Goal: Task Accomplishment & Management: Manage account settings

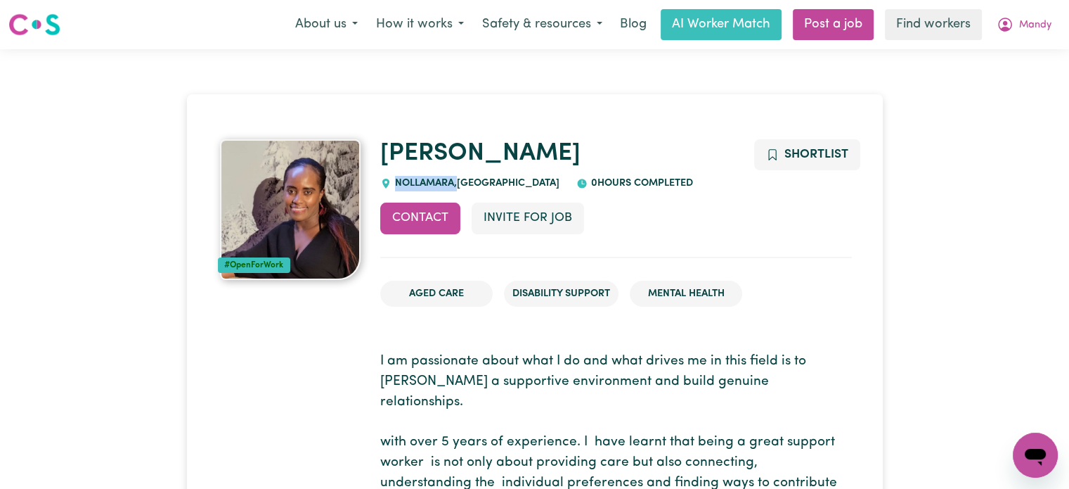
drag, startPoint x: 458, startPoint y: 178, endPoint x: 405, endPoint y: 174, distance: 52.8
click at [405, 174] on div "[PERSON_NAME] , [GEOGRAPHIC_DATA] 0 hours completed" at bounding box center [616, 165] width 472 height 52
copy span "NOLLAMARA ,"
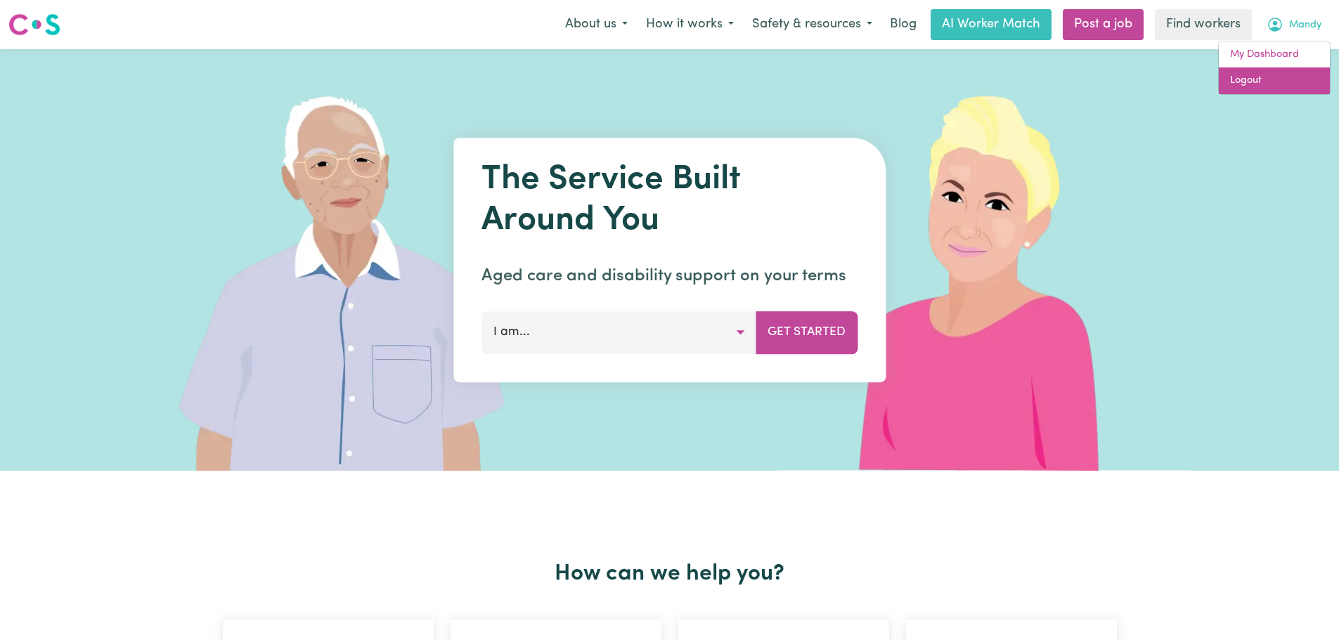
click at [1284, 86] on link "Logout" at bounding box center [1274, 80] width 111 height 27
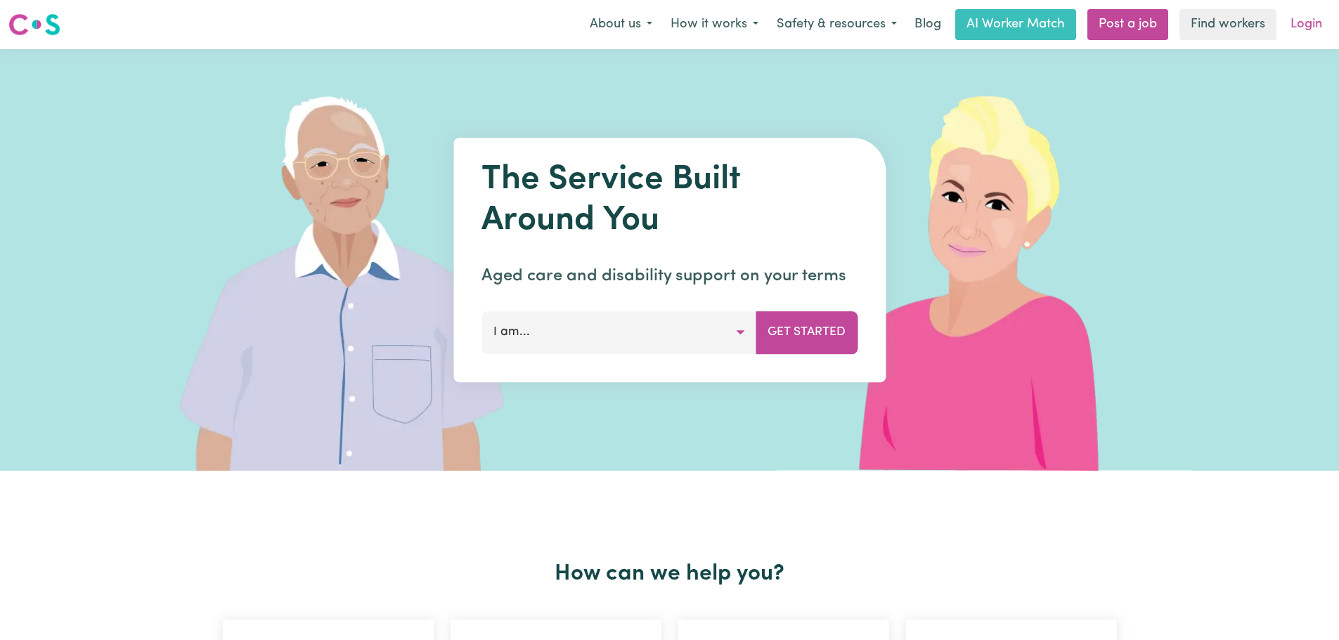
click at [1310, 25] on link "Login" at bounding box center [1306, 24] width 49 height 31
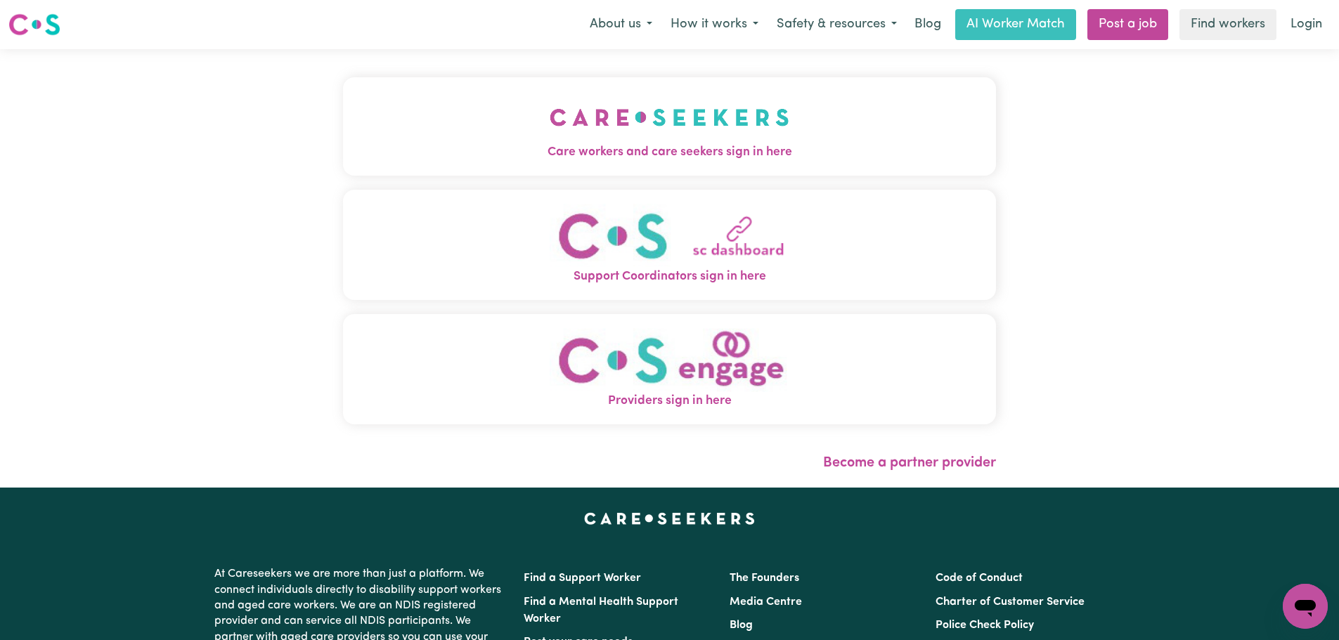
click at [613, 112] on button "Care workers and care seekers sign in here" at bounding box center [669, 126] width 653 height 98
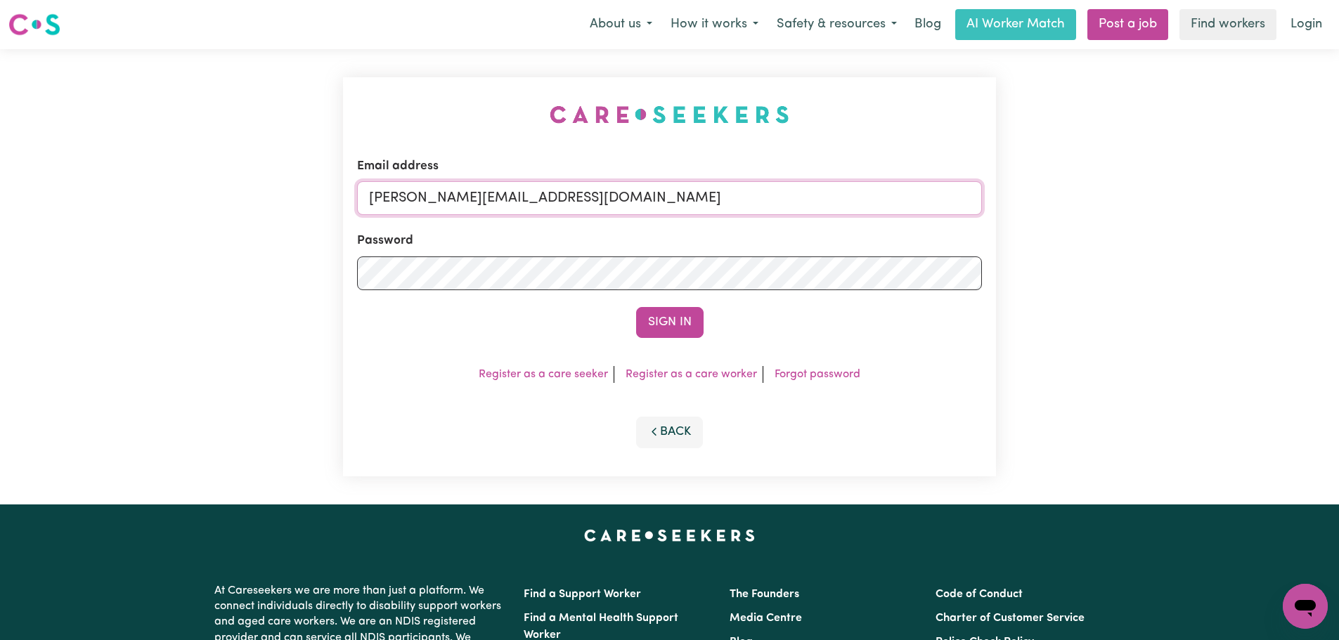
drag, startPoint x: 711, startPoint y: 194, endPoint x: 688, endPoint y: 224, distance: 38.1
click at [711, 194] on input "lindsay@careseekers.com.au" at bounding box center [669, 198] width 625 height 34
drag, startPoint x: 620, startPoint y: 198, endPoint x: 472, endPoint y: 207, distance: 148.6
click at [446, 196] on input "superuser~ceciliahamilton-abernathySTRIDE@careseekers.c" at bounding box center [669, 198] width 625 height 34
click at [676, 323] on button "Sign In" at bounding box center [669, 322] width 67 height 31
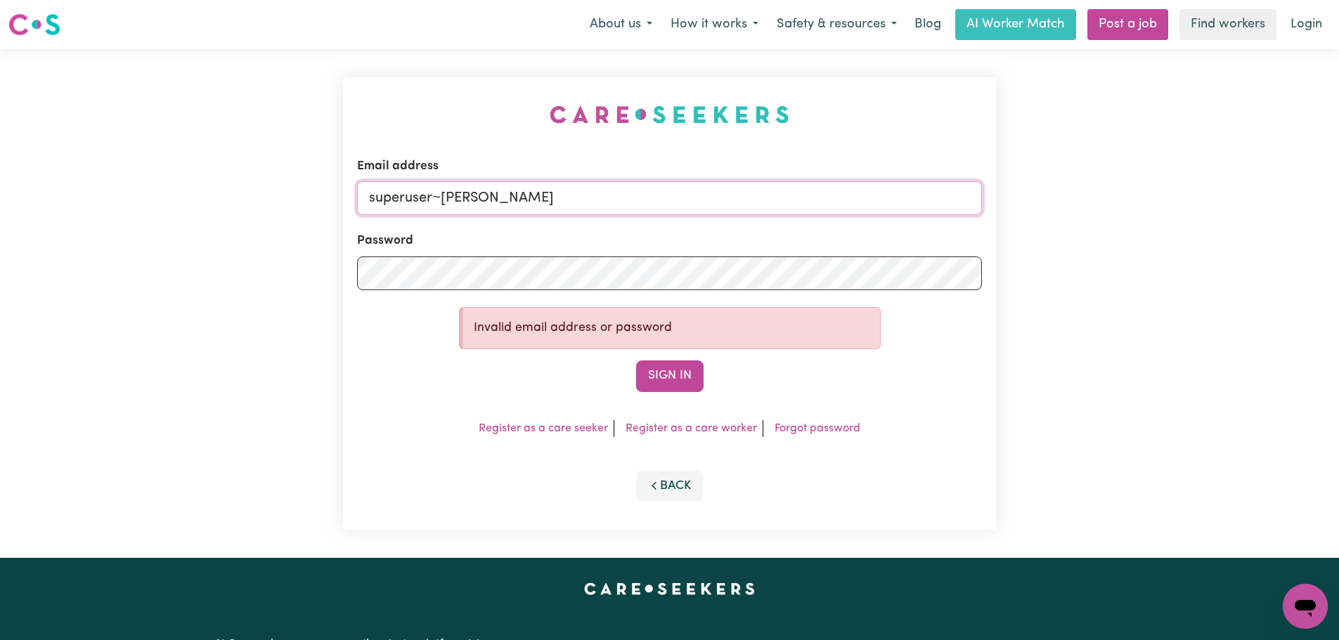
click at [778, 194] on input "superuser~ceciliahamilton-abernathySTRIDE@careseekers.c" at bounding box center [669, 198] width 625 height 34
type input "superuser~ceciliahamilton-abernathySTRIDE@careseekers.com.au"
click at [636, 361] on button "Sign In" at bounding box center [669, 376] width 67 height 31
